Goal: Information Seeking & Learning: Find specific fact

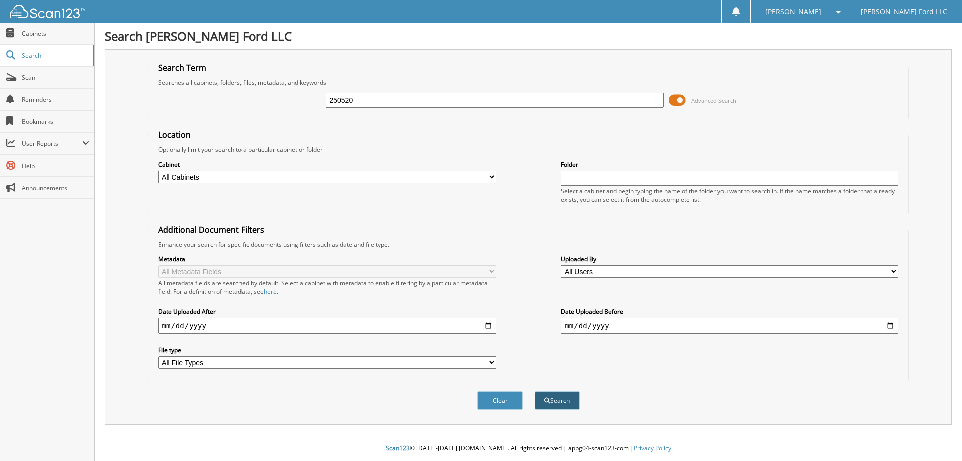
type input "250520"
click at [563, 397] on button "Search" at bounding box center [557, 400] width 45 height 19
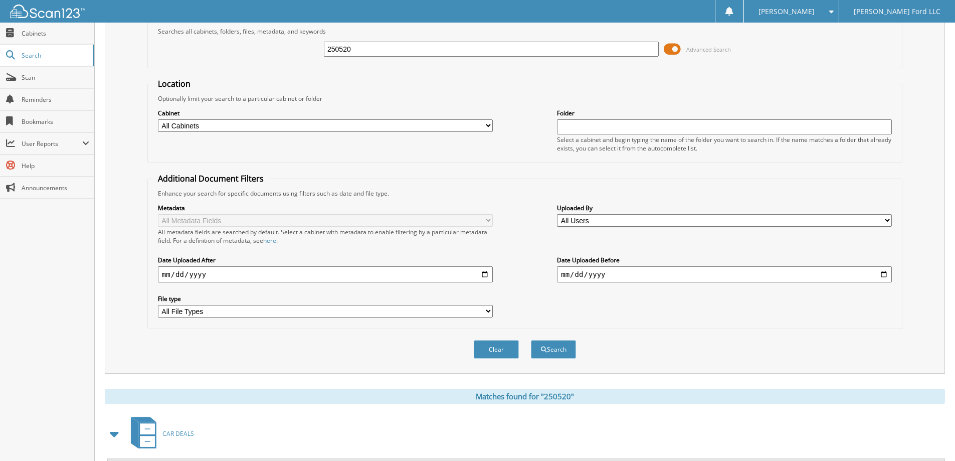
scroll to position [100, 0]
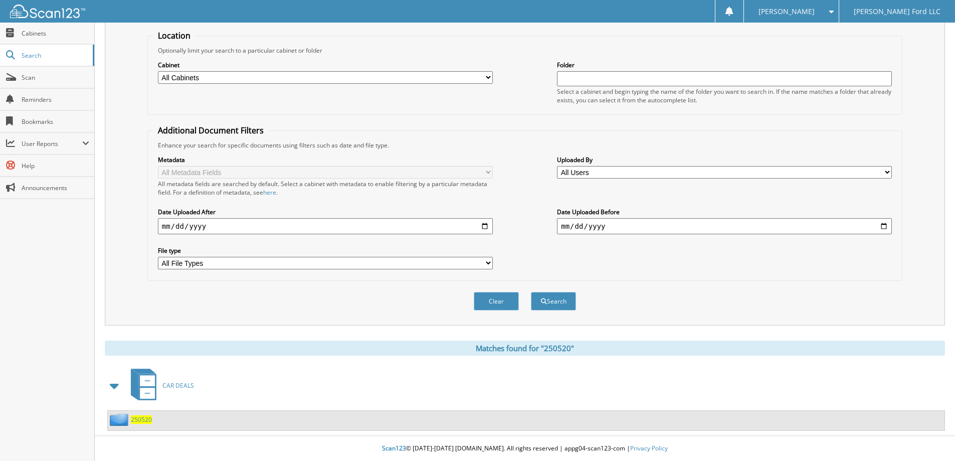
click at [142, 420] on span "250520" at bounding box center [141, 419] width 21 height 9
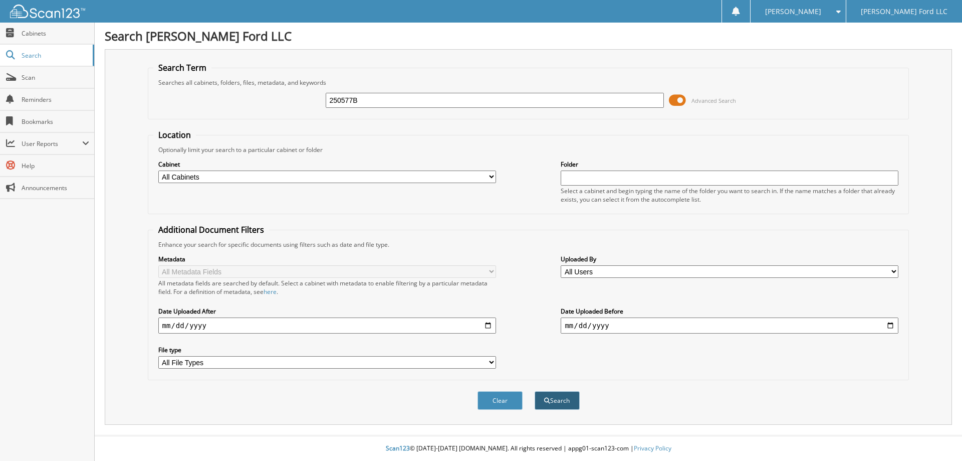
type input "250577B"
click at [557, 404] on button "Search" at bounding box center [557, 400] width 45 height 19
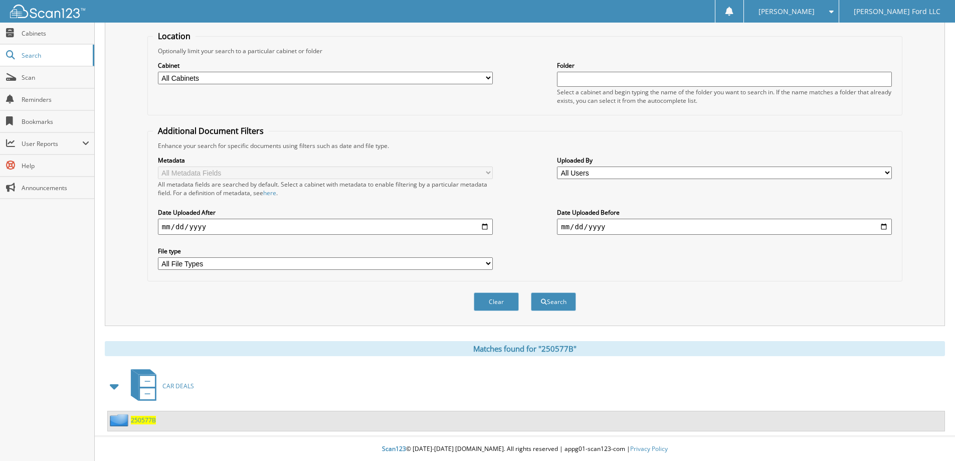
scroll to position [100, 0]
click at [147, 418] on span "250577B" at bounding box center [143, 419] width 25 height 9
